Goal: Task Accomplishment & Management: Manage account settings

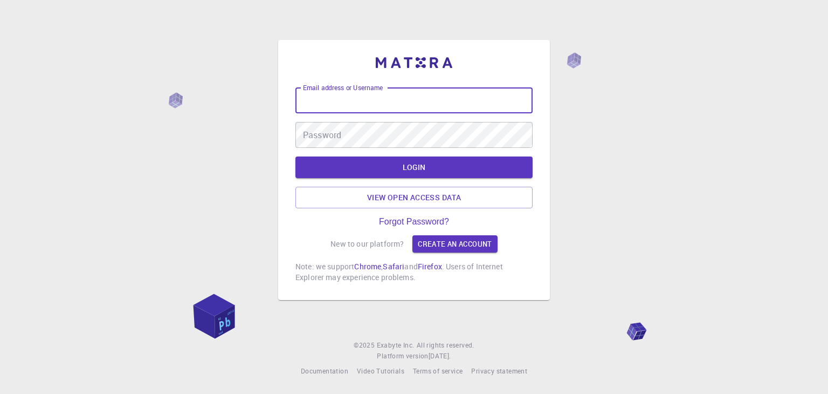
click at [442, 98] on input "Email address or Username" at bounding box center [414, 100] width 237 height 26
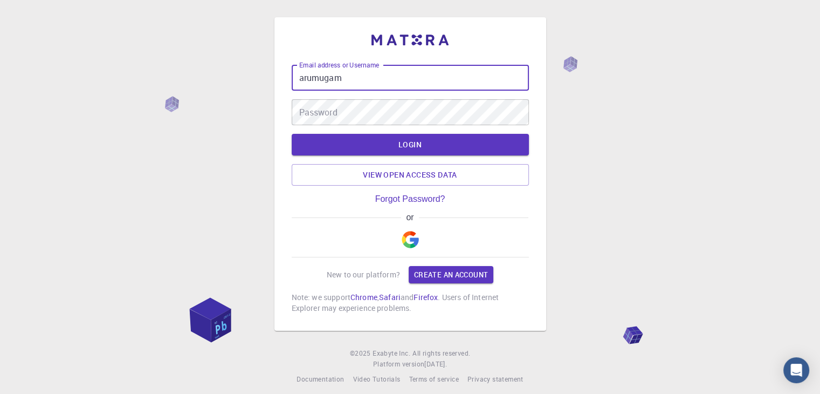
type input "arumugam"
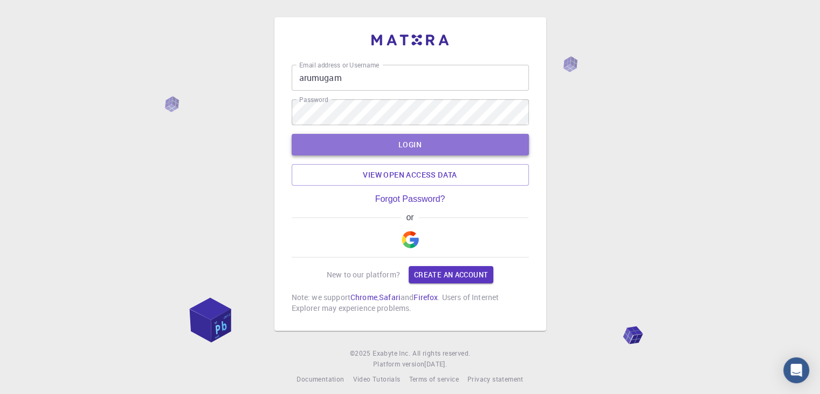
click at [413, 149] on button "LOGIN" at bounding box center [410, 145] width 237 height 22
click at [403, 138] on button "LOGIN" at bounding box center [410, 145] width 237 height 22
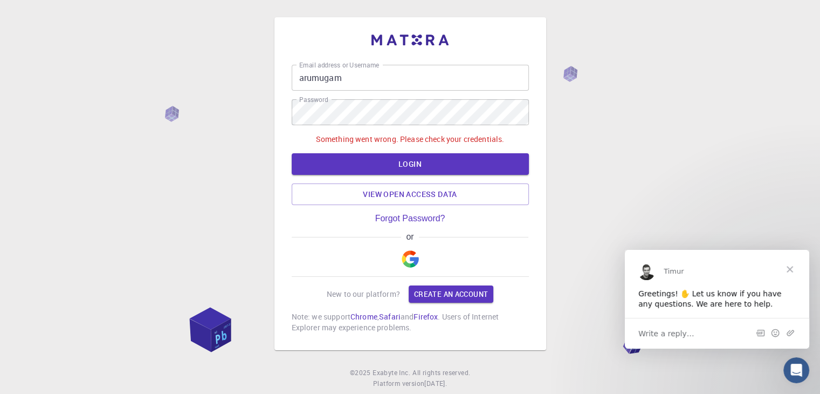
click at [665, 340] on div "Write a reply…" at bounding box center [717, 332] width 184 height 31
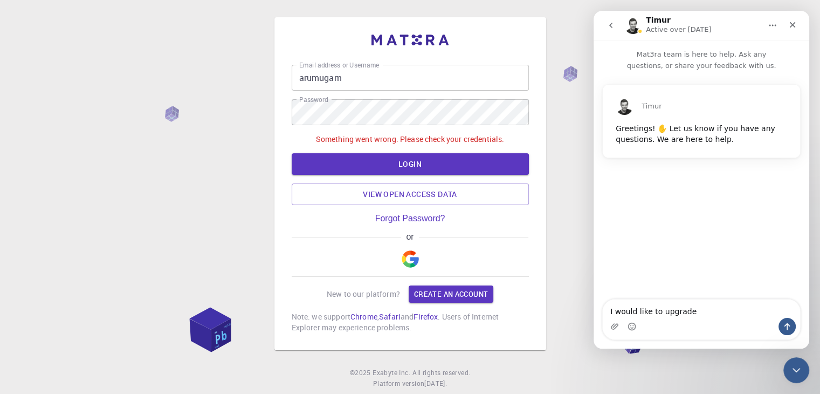
type textarea "I would like to upgrade"
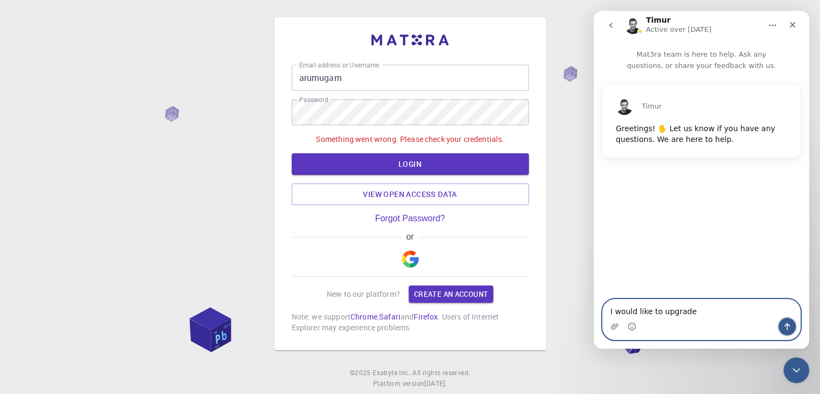
click at [785, 326] on icon "Send a message…" at bounding box center [787, 326] width 9 height 9
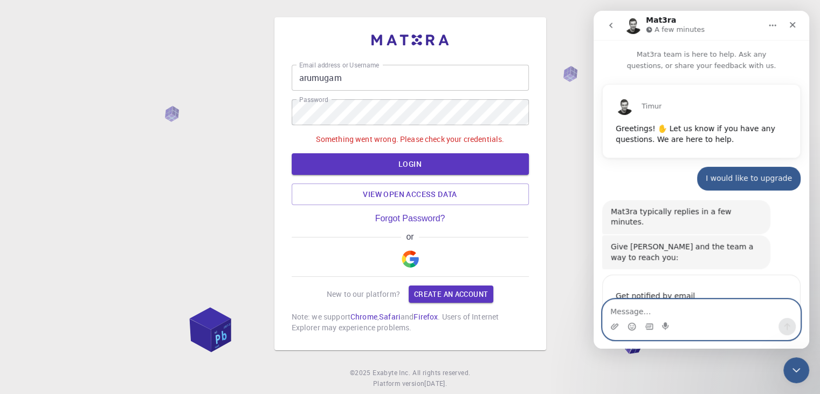
scroll to position [65, 0]
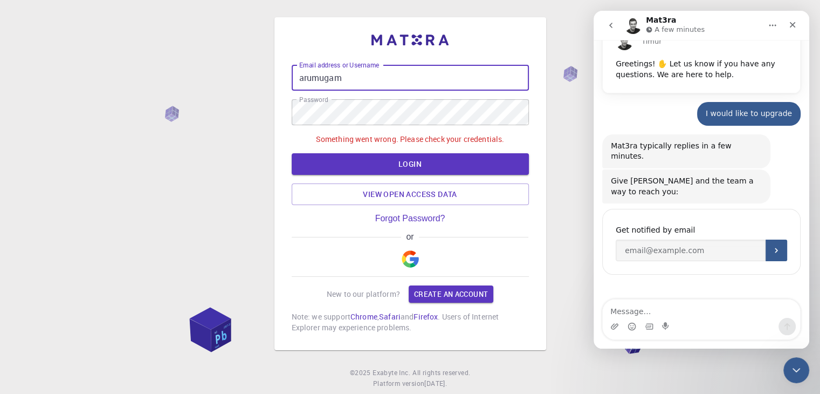
click at [362, 80] on input "arumugam" at bounding box center [410, 78] width 237 height 26
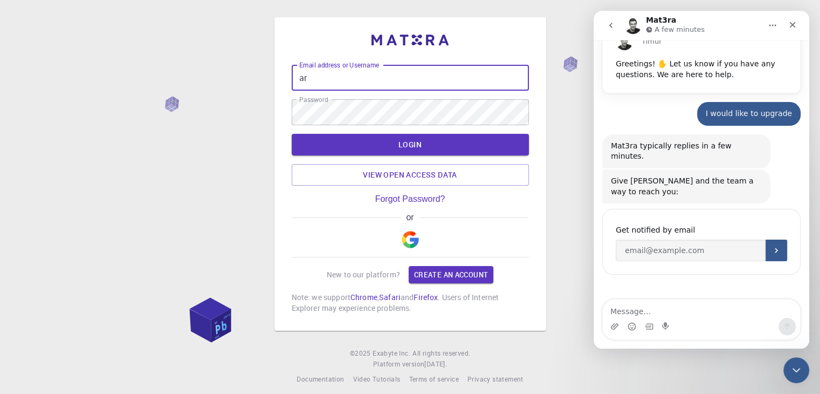
type input "a"
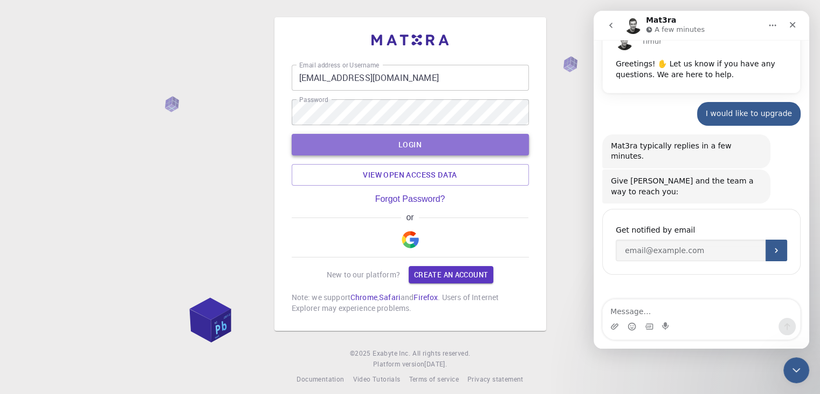
click at [388, 142] on button "LOGIN" at bounding box center [410, 145] width 237 height 22
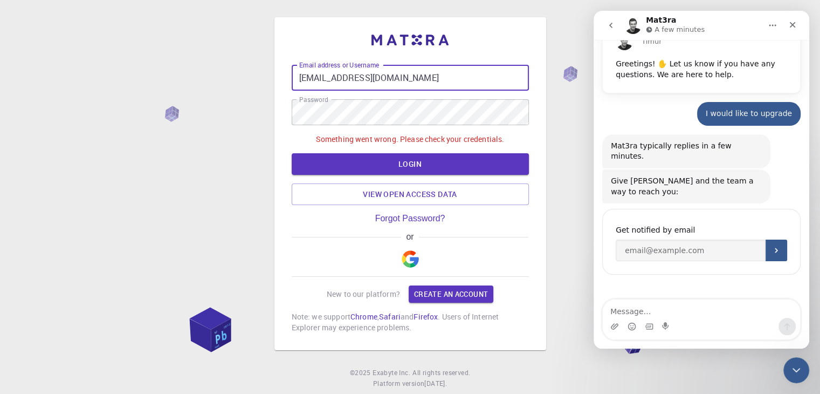
click at [429, 80] on input "[EMAIL_ADDRESS][DOMAIN_NAME]" at bounding box center [410, 78] width 237 height 26
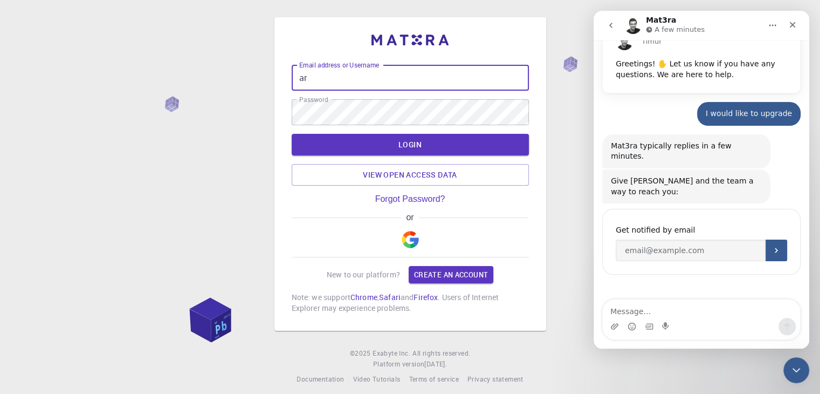
type input "a"
click at [345, 79] on input "Email address or Username" at bounding box center [410, 78] width 237 height 26
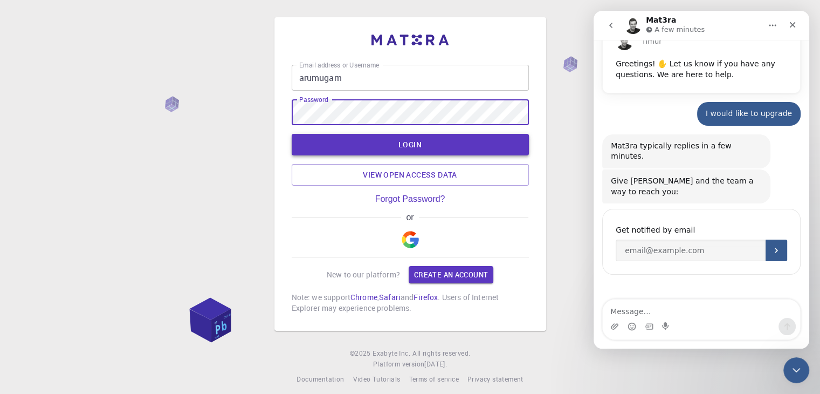
click at [423, 148] on button "LOGIN" at bounding box center [410, 145] width 237 height 22
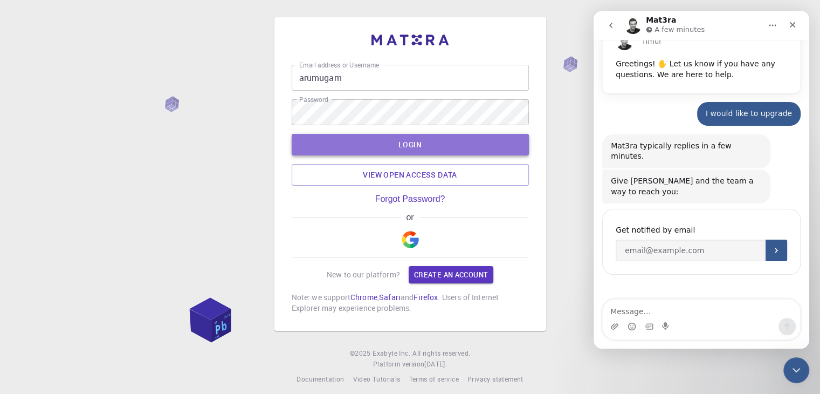
click at [378, 144] on button "LOGIN" at bounding box center [410, 145] width 237 height 22
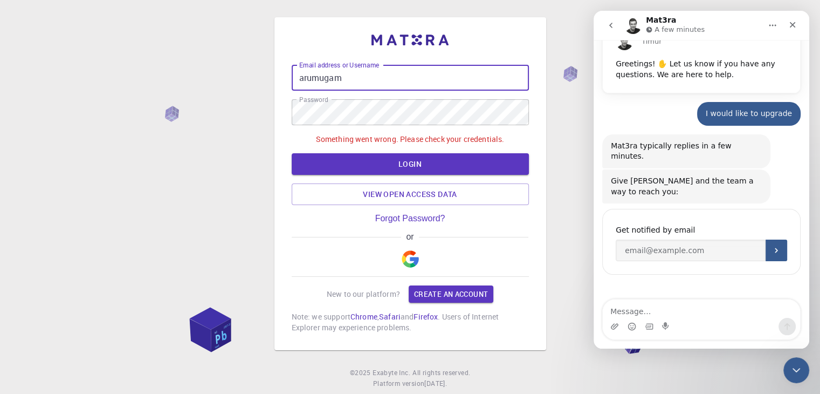
click at [345, 78] on input "arumugam" at bounding box center [410, 78] width 237 height 26
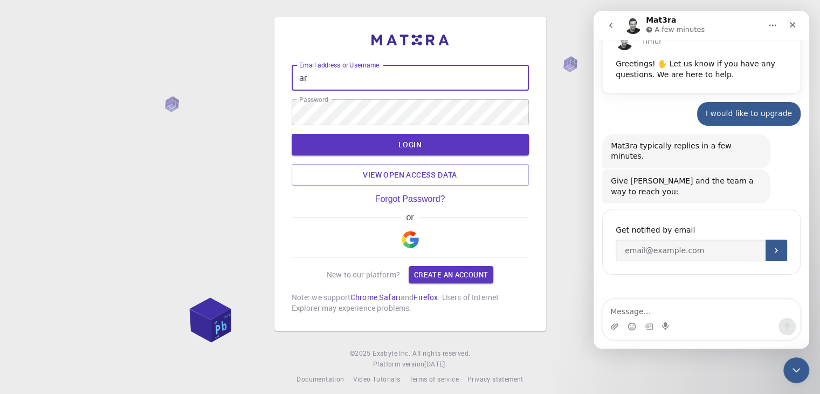
type input "a"
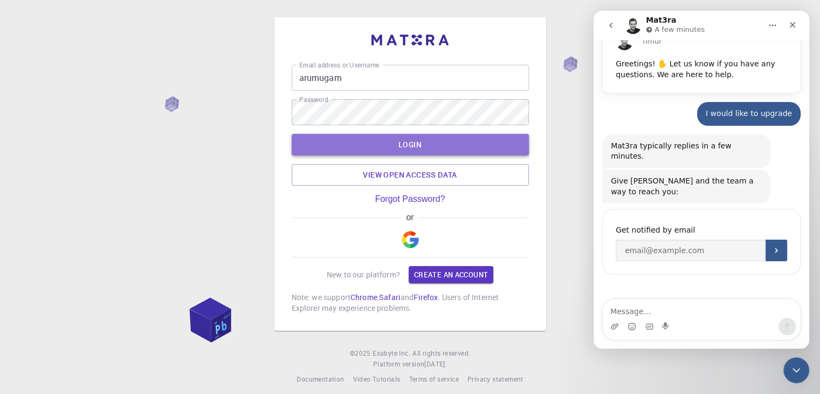
click at [367, 146] on button "LOGIN" at bounding box center [410, 145] width 237 height 22
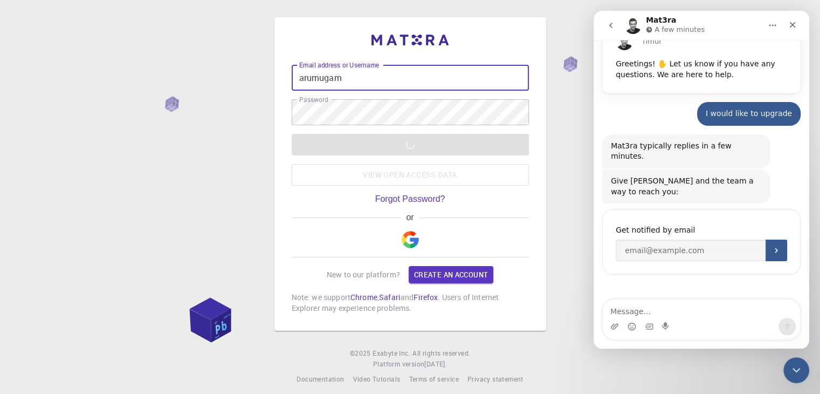
click at [347, 76] on input "arumugam" at bounding box center [410, 78] width 237 height 26
type input "[PERSON_NAME][EMAIL_ADDRESS][DOMAIN_NAME]"
click at [401, 83] on input "Email address or Username" at bounding box center [410, 78] width 237 height 26
type input "[PERSON_NAME][EMAIL_ADDRESS][DOMAIN_NAME]"
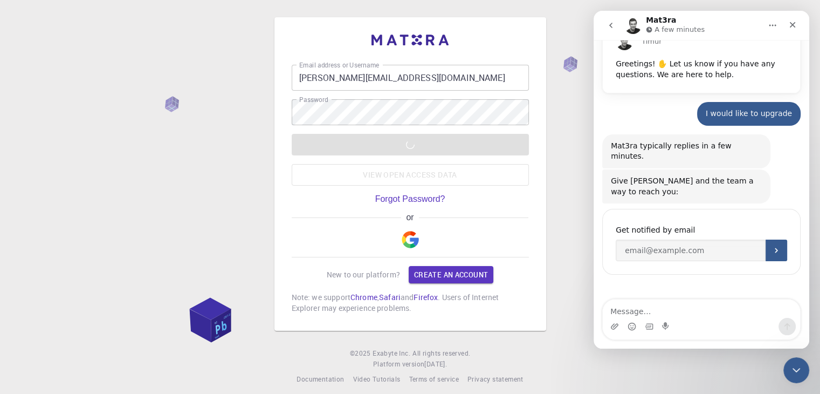
click at [388, 145] on div "LOGIN View open access data" at bounding box center [410, 160] width 237 height 52
click at [246, 193] on div "Email address or Username [PERSON_NAME][EMAIL_ADDRESS][DOMAIN_NAME] Email addre…" at bounding box center [410, 201] width 820 height 402
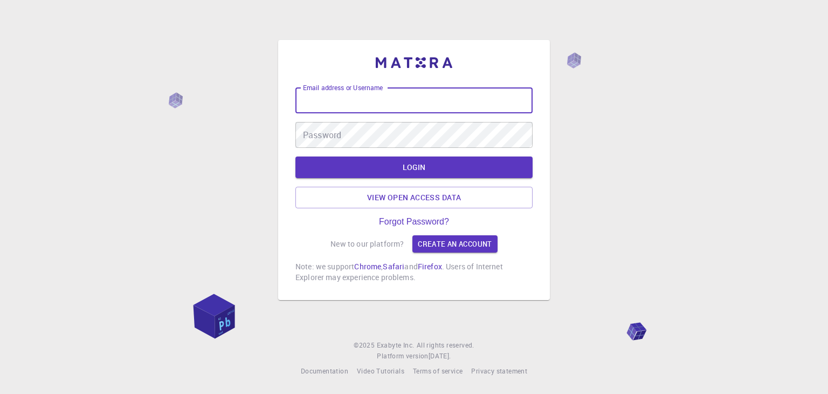
click at [427, 108] on input "Email address or Username" at bounding box center [414, 100] width 237 height 26
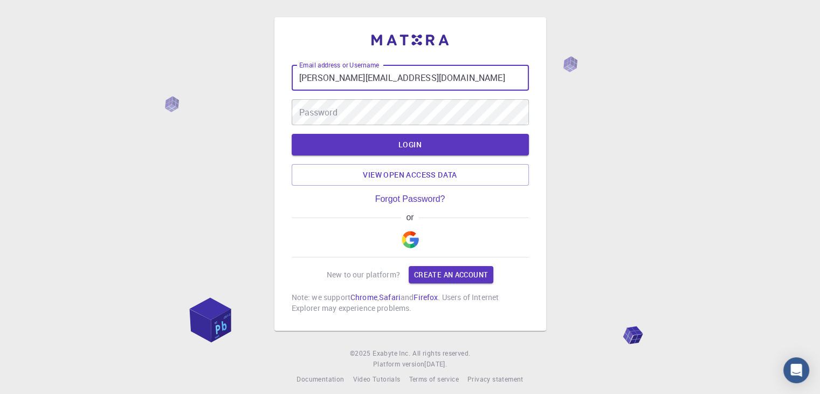
type input "[PERSON_NAME][EMAIL_ADDRESS][DOMAIN_NAME]"
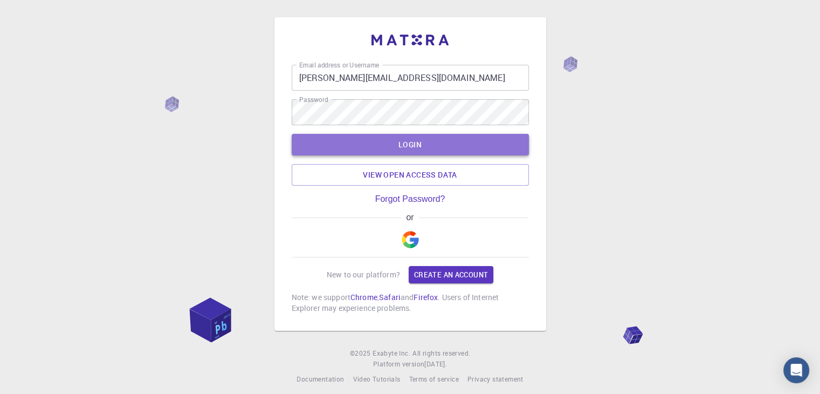
click at [406, 145] on button "LOGIN" at bounding box center [410, 145] width 237 height 22
